Goal: Navigation & Orientation: Find specific page/section

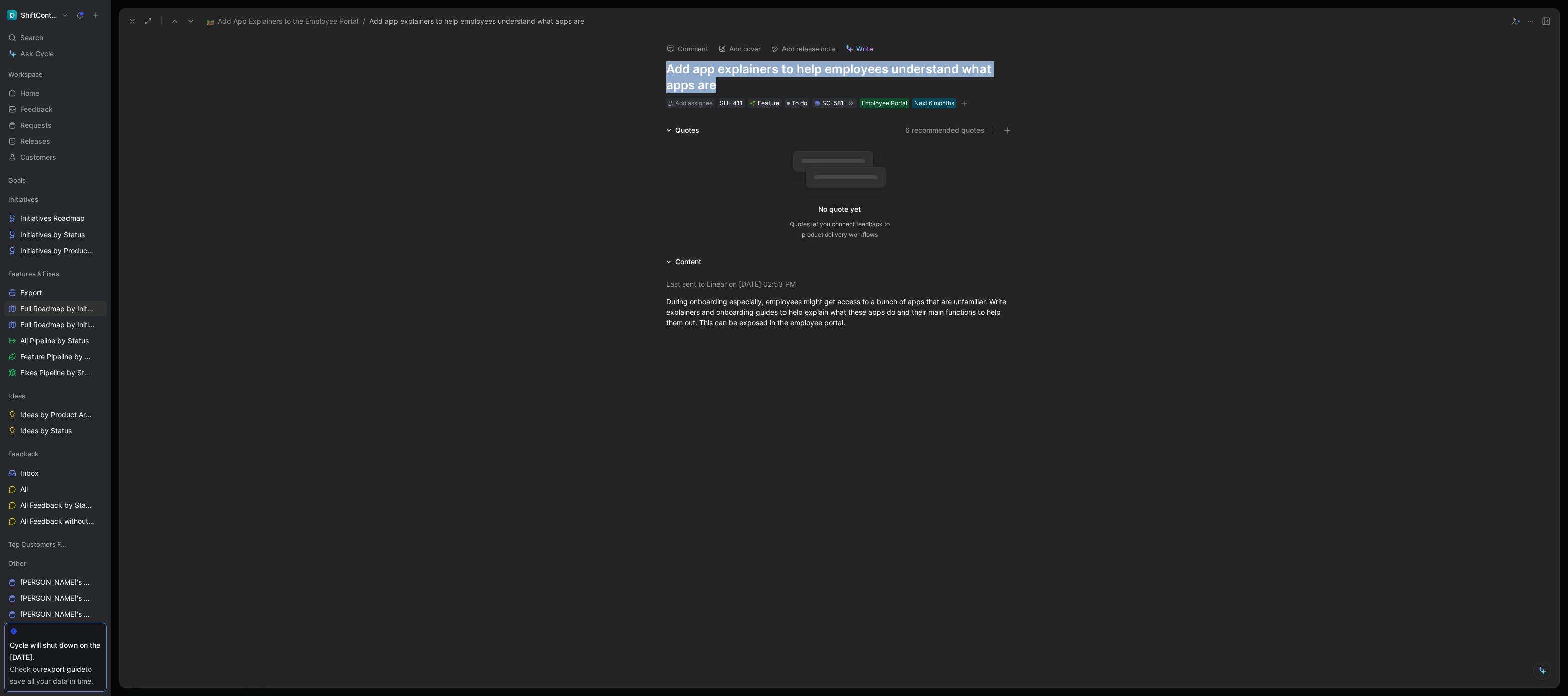
scroll to position [411, 0]
click at [129, 19] on icon at bounding box center [132, 21] width 8 height 8
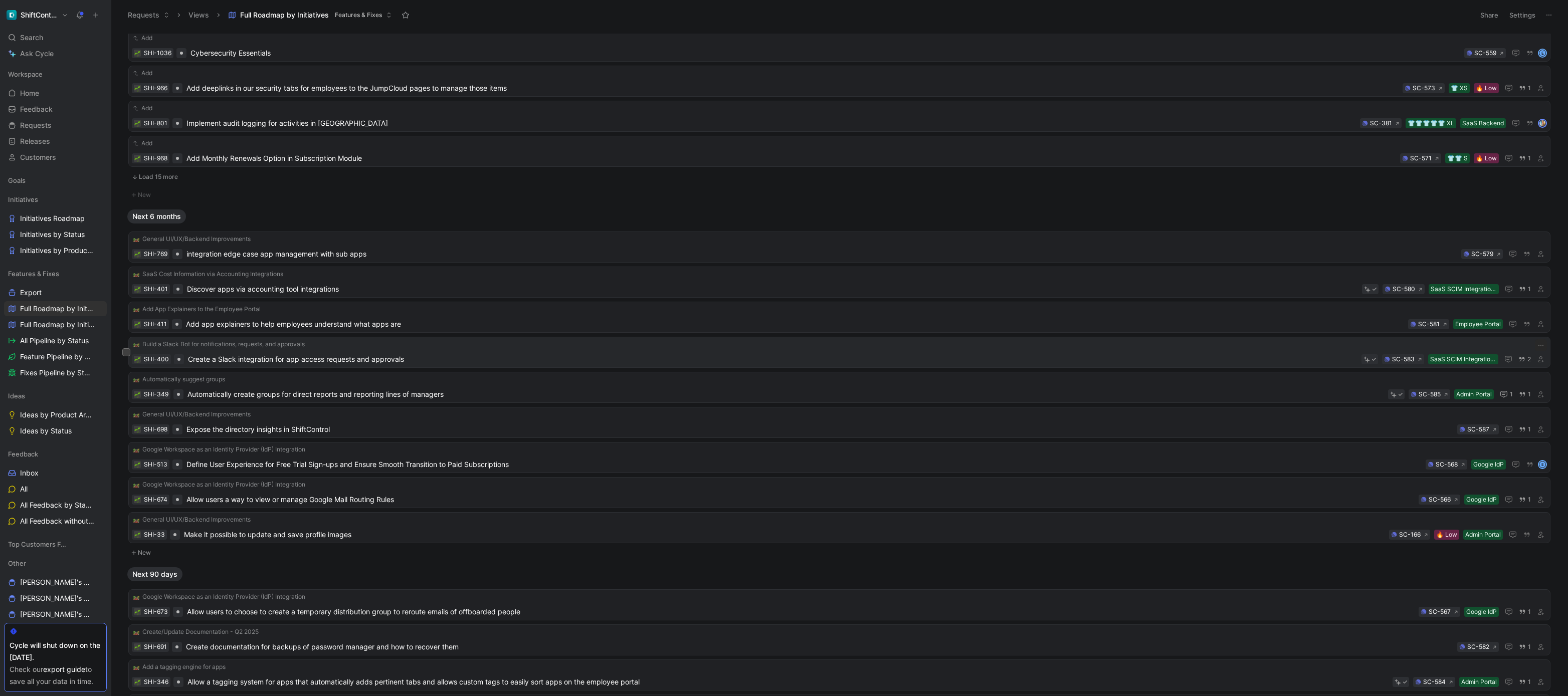
click at [308, 360] on span "Create a Slack integration for app access requests and approvals" at bounding box center [772, 360] width 1169 height 12
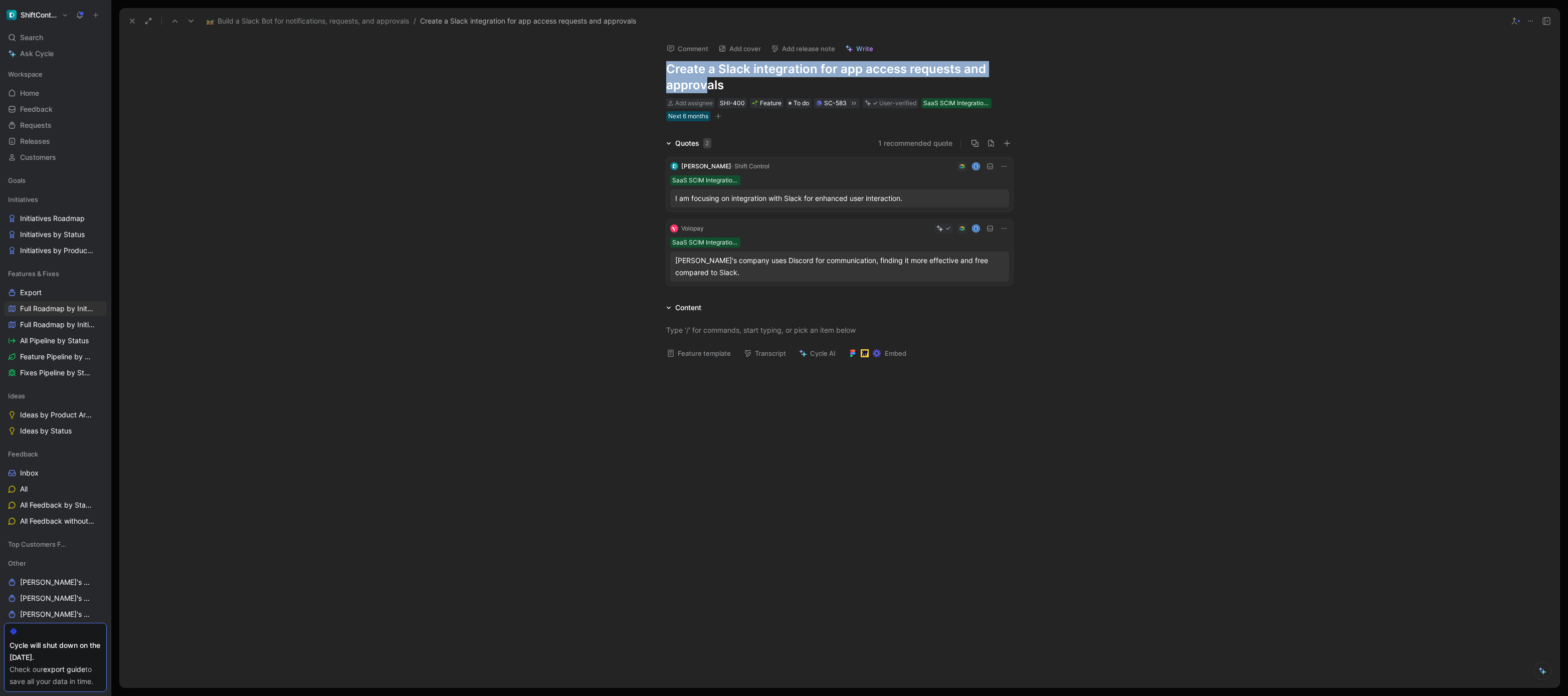
drag, startPoint x: 674, startPoint y: 72, endPoint x: 705, endPoint y: 80, distance: 32.0
click at [705, 80] on h1 "Create a Slack integration for app access requests and approvals" at bounding box center [839, 77] width 347 height 32
copy h1 "Create a Slack integration for app access requests and approv"
click at [132, 22] on icon at bounding box center [132, 21] width 8 height 8
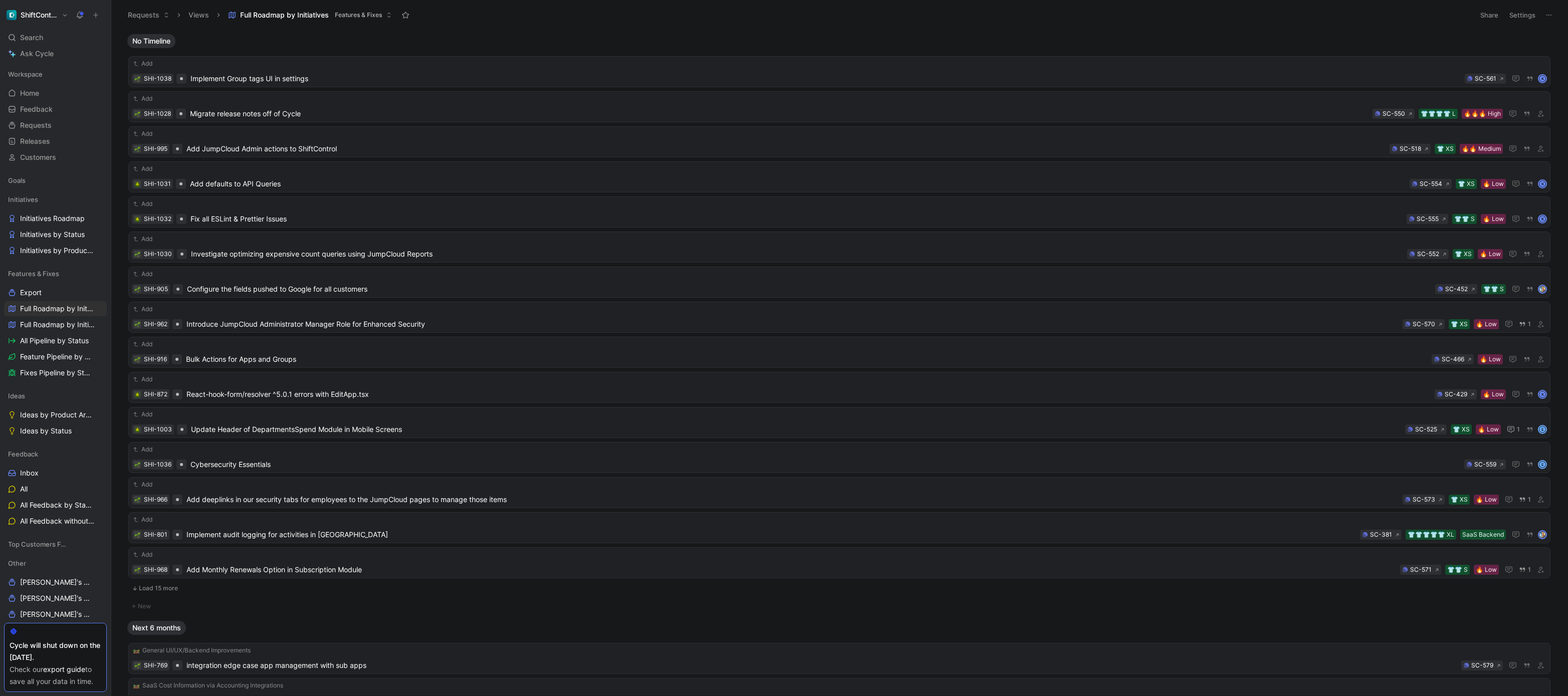
click at [541, 35] on div "No Timeline" at bounding box center [839, 41] width 1432 height 14
click at [65, 220] on span "Initiatives Roadmap" at bounding box center [52, 218] width 65 height 10
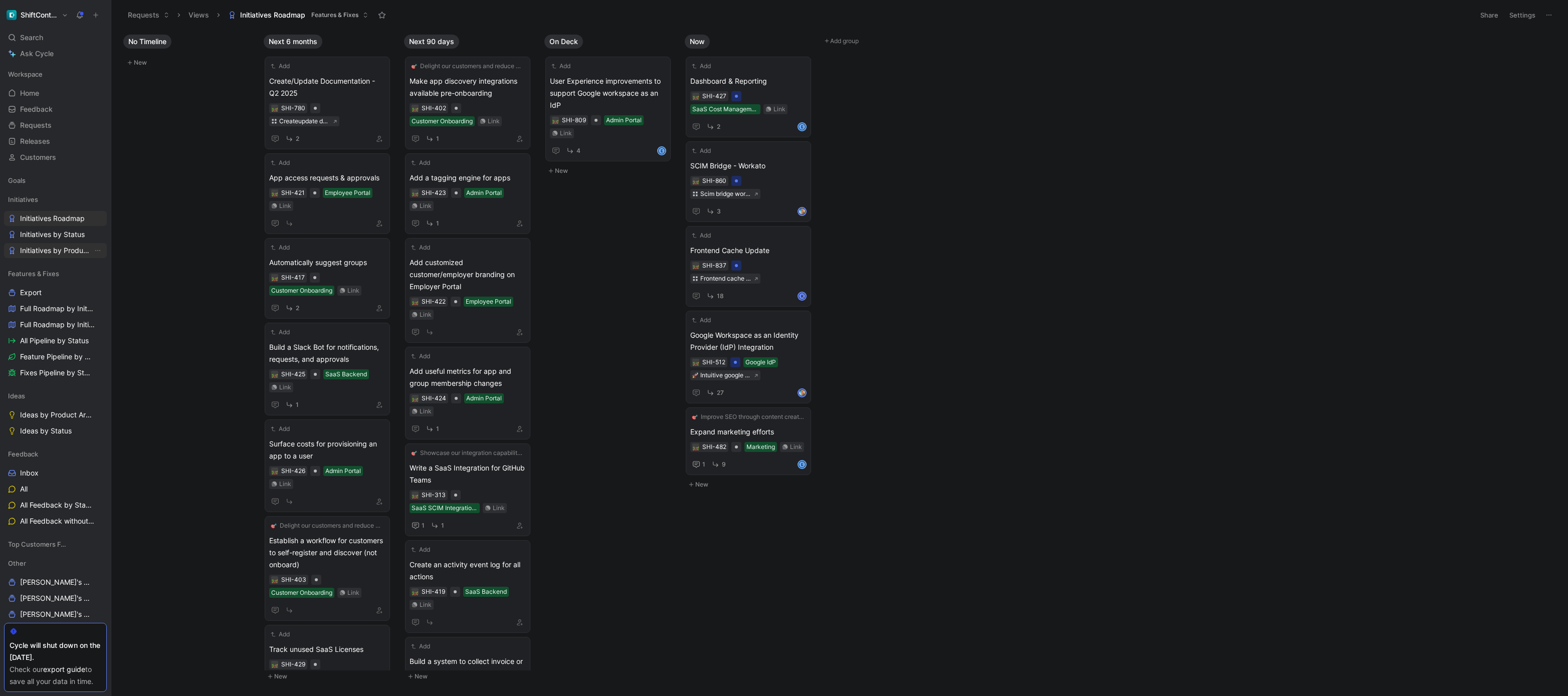
click at [67, 251] on span "Initiatives by Product Area" at bounding box center [56, 251] width 72 height 10
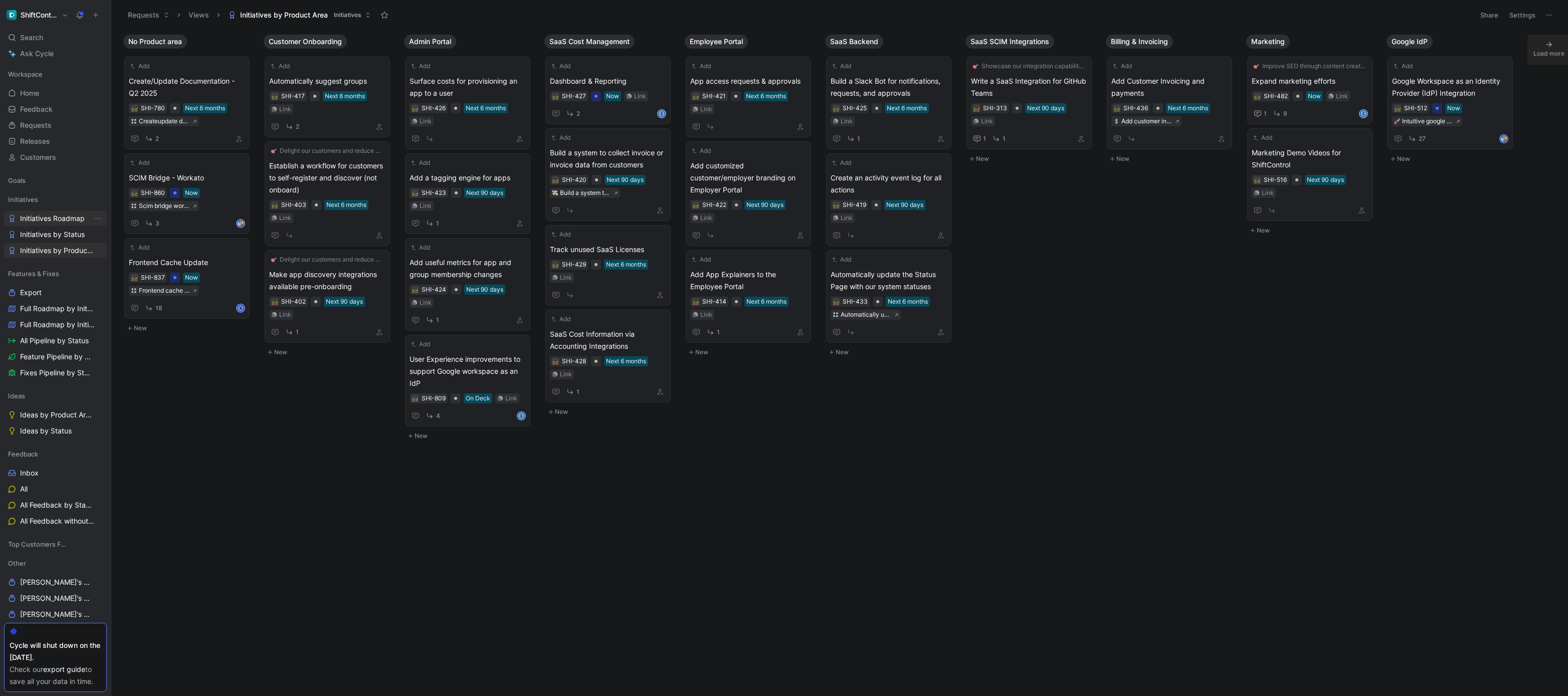
click at [74, 218] on span "Initiatives Roadmap" at bounding box center [52, 218] width 65 height 10
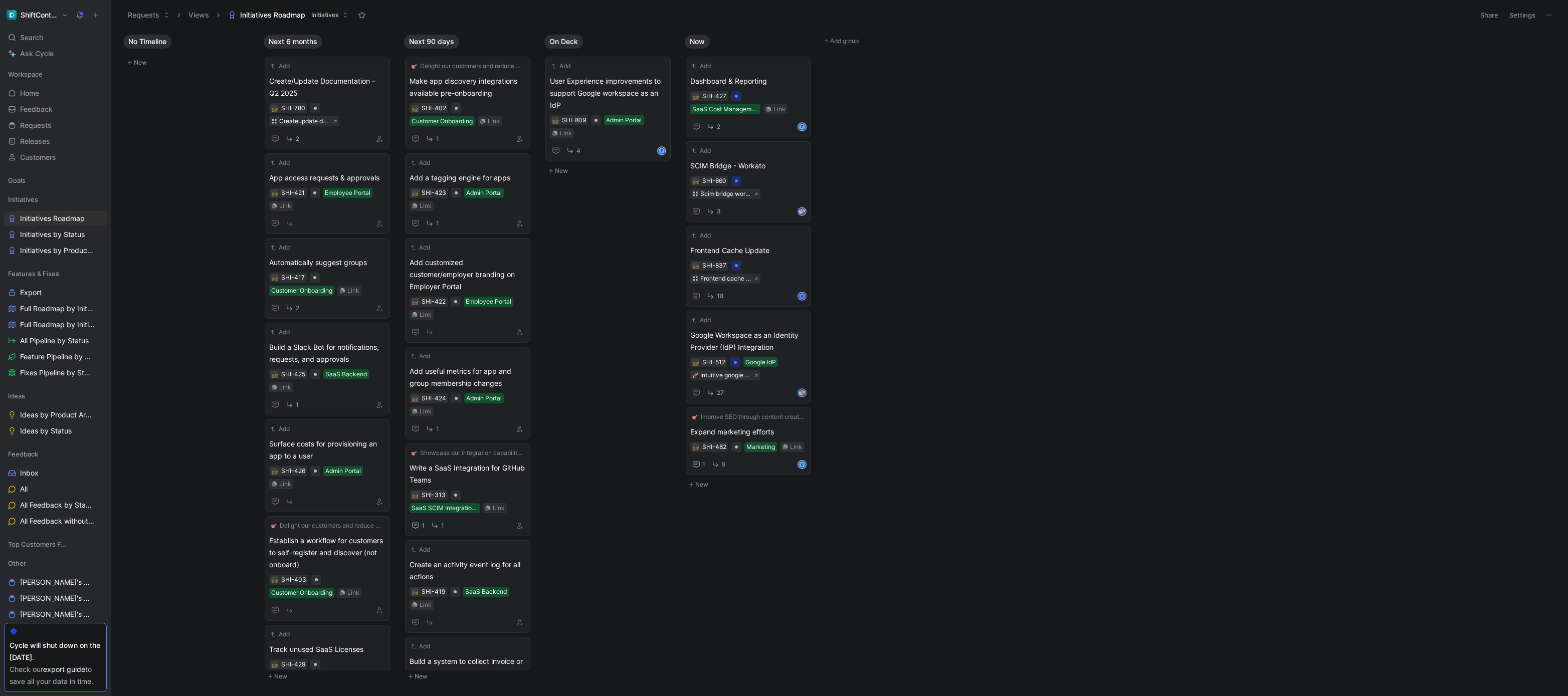
click at [595, 459] on div "No Timeline New Next 6 months Add Create/Update Documentation - Q2 2025 SHI-780…" at bounding box center [839, 363] width 1457 height 666
